Goal: Task Accomplishment & Management: Complete application form

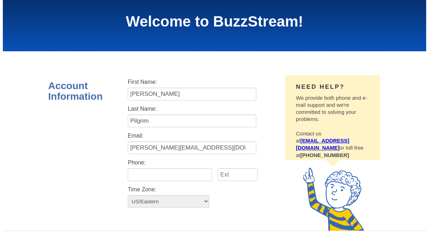
scroll to position [12, 0]
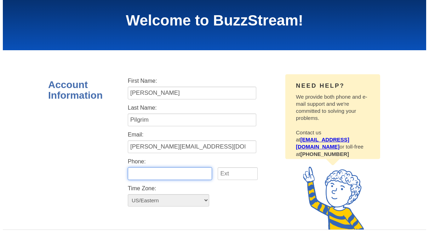
click at [149, 174] on input "text" at bounding box center [170, 173] width 84 height 13
type input "9548958394"
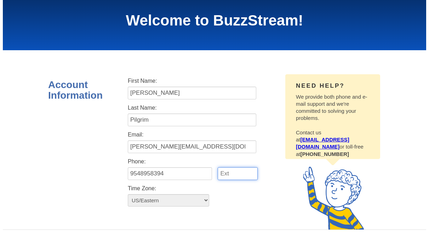
click at [240, 178] on input "text" at bounding box center [237, 173] width 40 height 13
click at [106, 181] on div "Account Information Need help? We provide both phone and e-mail support and we'…" at bounding box center [214, 146] width 332 height 165
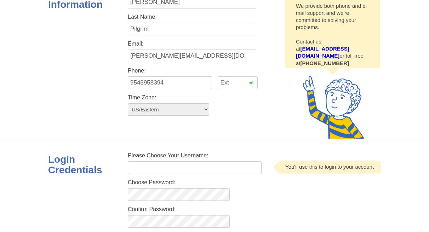
scroll to position [138, 0]
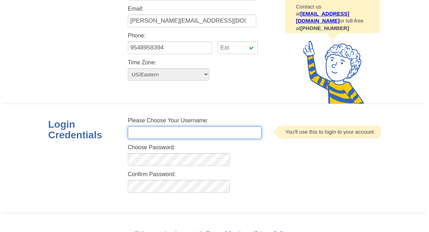
click at [165, 133] on input "text" at bounding box center [195, 132] width 134 height 13
type input "kristynpilgrimpageonepower"
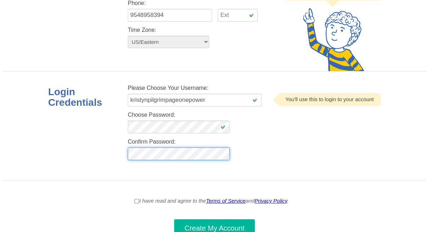
scroll to position [174, 0]
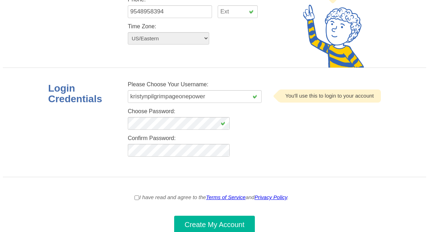
click at [276, 174] on div "Login Credentials Please Choose Your Username: kristynpilgrimpageonepower You'l…" at bounding box center [214, 122] width 332 height 109
click at [135, 198] on input "I have read and agree to the Terms of Service and Privacy Policy ." at bounding box center [136, 198] width 5 height 8
checkbox input "true"
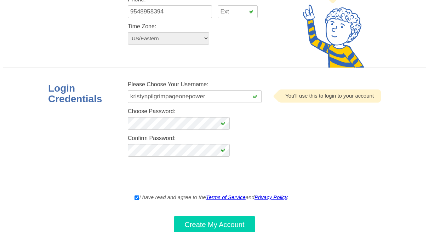
click at [223, 226] on span "Create My Account" at bounding box center [215, 225] width 60 height 8
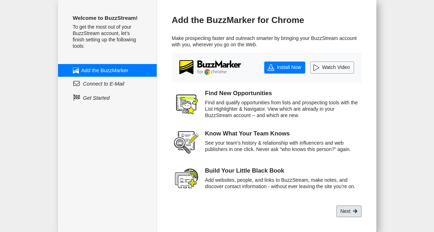
click at [347, 209] on link "Next" at bounding box center [348, 211] width 25 height 12
click at [349, 209] on link "Next" at bounding box center [348, 211] width 25 height 12
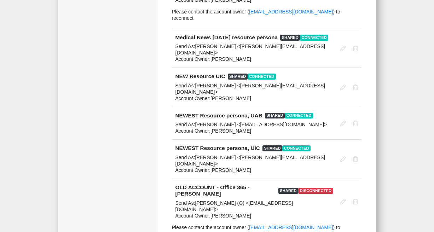
scroll to position [1547, 0]
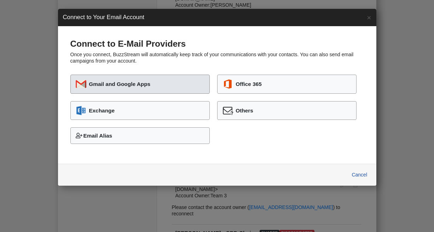
click at [152, 79] on button "Gmail and Google Apps" at bounding box center [139, 84] width 139 height 19
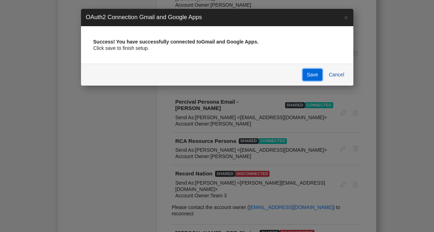
click at [306, 79] on button "Save" at bounding box center [312, 75] width 19 height 12
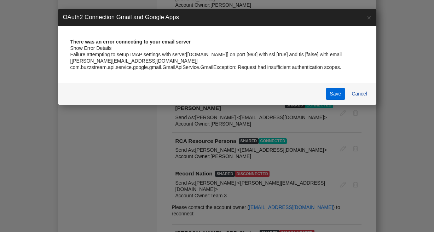
click at [334, 94] on button "Save" at bounding box center [335, 94] width 19 height 12
click at [330, 95] on button "Save" at bounding box center [335, 94] width 19 height 12
click at [336, 94] on button "Save" at bounding box center [335, 94] width 19 height 12
click at [359, 93] on button "Cancel" at bounding box center [360, 94] width 24 height 12
click at [361, 93] on button "Cancel" at bounding box center [360, 94] width 24 height 12
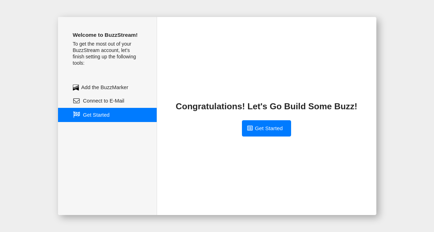
scroll to position [0, 0]
click at [267, 130] on span "Get Started" at bounding box center [269, 128] width 28 height 8
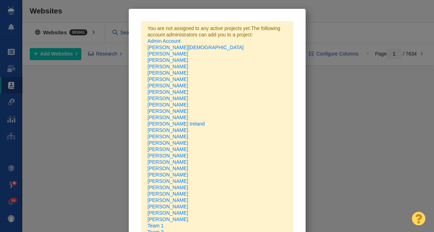
click at [322, 28] on div "You are not assigned to any active projects yet. The following account administ…" at bounding box center [217, 116] width 434 height 232
click at [288, 134] on div "You are not assigned to any active projects yet. The following account administ…" at bounding box center [217, 152] width 152 height 263
click at [93, 10] on div "You are not assigned to any active projects yet. The following account administ…" at bounding box center [217, 116] width 434 height 232
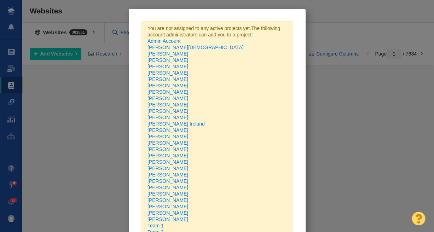
click at [145, 18] on div "You are not assigned to any active projects yet. The following account administ…" at bounding box center [217, 155] width 177 height 292
drag, startPoint x: 95, startPoint y: 14, endPoint x: 102, endPoint y: 16, distance: 7.2
click at [96, 14] on div "You are not assigned to any active projects yet. The following account administ…" at bounding box center [217, 116] width 434 height 232
drag, startPoint x: 256, startPoint y: 34, endPoint x: 262, endPoint y: 39, distance: 7.5
click at [257, 33] on div "You are not assigned to any active projects yet. The following account administ…" at bounding box center [217, 152] width 152 height 263
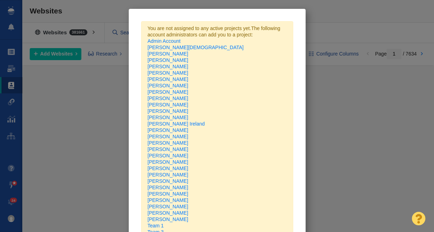
drag, startPoint x: 272, startPoint y: 62, endPoint x: 344, endPoint y: 45, distance: 74.6
click at [285, 71] on span "The following account administrators can add you to a project: Admin Account Al…" at bounding box center [216, 152] width 139 height 254
click at [348, 36] on div "You are not assigned to any active projects yet. The following account administ…" at bounding box center [217, 116] width 434 height 232
click at [257, 122] on span "The following account administrators can add you to a project: Admin Account Al…" at bounding box center [216, 152] width 139 height 254
click at [18, 28] on div "You are not assigned to any active projects yet. The following account administ…" at bounding box center [217, 116] width 434 height 232
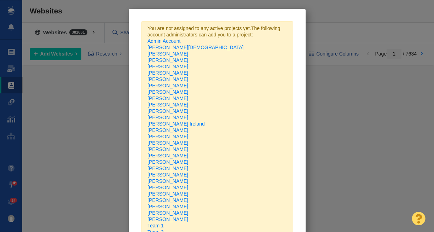
click at [13, 76] on div "You are not assigned to any active projects yet. The following account administ…" at bounding box center [217, 116] width 434 height 232
click at [15, 104] on div "You are not assigned to any active projects yet. The following account administ…" at bounding box center [217, 116] width 434 height 232
drag, startPoint x: 262, startPoint y: 72, endPoint x: 265, endPoint y: 71, distance: 4.0
click at [261, 72] on div "[PERSON_NAME]" at bounding box center [216, 73] width 139 height 6
click at [346, 37] on div "You are not assigned to any active projects yet. The following account administ…" at bounding box center [217, 116] width 434 height 232
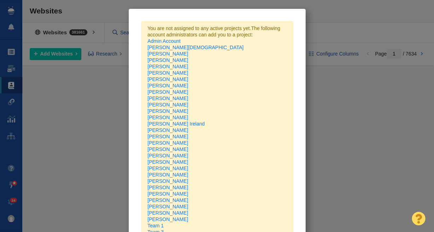
click at [94, 110] on div "You are not assigned to any active projects yet. The following account administ…" at bounding box center [217, 116] width 434 height 232
drag, startPoint x: 122, startPoint y: 88, endPoint x: 122, endPoint y: 84, distance: 3.9
click at [122, 88] on div "You are not assigned to any active projects yet. The following account administ…" at bounding box center [217, 116] width 434 height 232
click at [86, 86] on div "You are not assigned to any active projects yet. The following account administ…" at bounding box center [217, 116] width 434 height 232
click at [14, 8] on div "You are not assigned to any active projects yet. The following account administ…" at bounding box center [217, 116] width 434 height 232
